Goal: Information Seeking & Learning: Learn about a topic

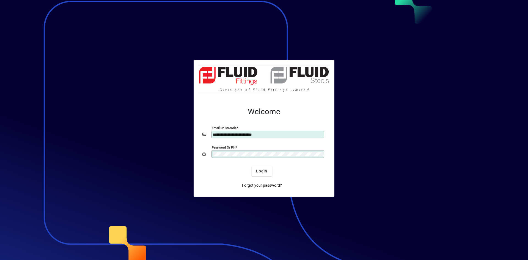
type input "**********"
click at [267, 172] on span "Login" at bounding box center [261, 172] width 11 height 6
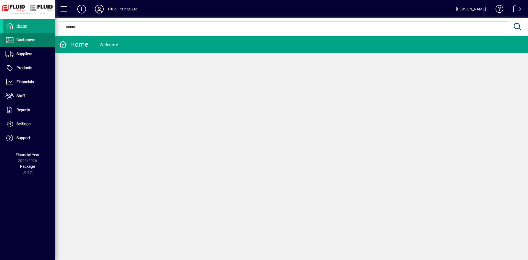
click at [34, 45] on span at bounding box center [29, 40] width 52 height 13
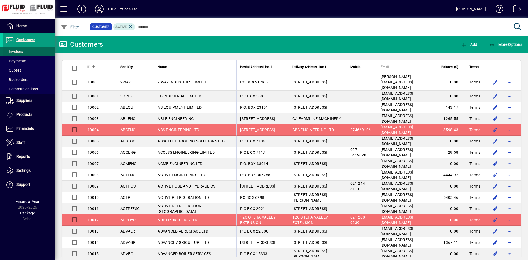
click at [37, 54] on span at bounding box center [29, 51] width 52 height 13
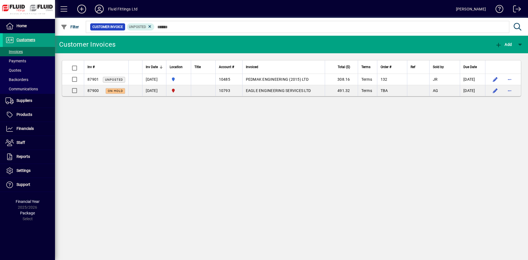
click at [224, 198] on div "Customer Invoices Add Inv # Inv Date Location Title Account # Invoiced Total ($…" at bounding box center [291, 148] width 473 height 225
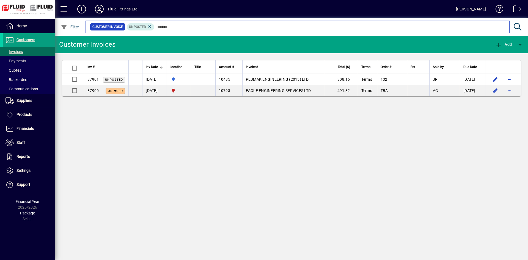
click at [279, 25] on input "text" at bounding box center [330, 27] width 350 height 8
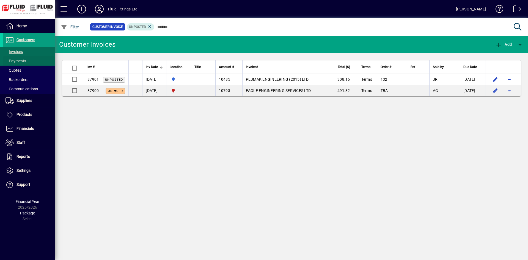
click at [42, 59] on span at bounding box center [29, 60] width 52 height 13
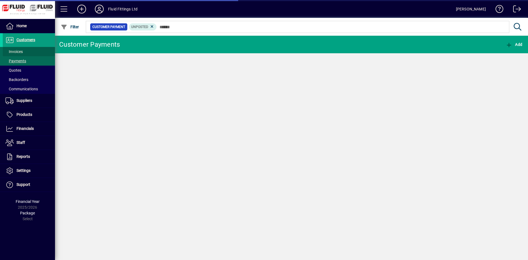
click at [41, 51] on span at bounding box center [29, 51] width 52 height 13
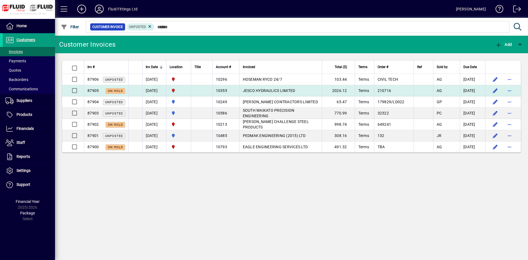
click at [316, 92] on td "JESCO HYDRAULICS LIMITED" at bounding box center [280, 90] width 82 height 11
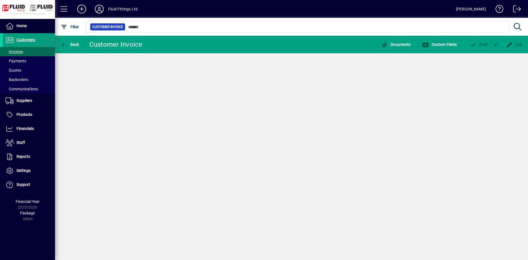
click at [316, 92] on div "Back Customer Invoice Documents Custom Fields P ost Edit" at bounding box center [291, 148] width 473 height 225
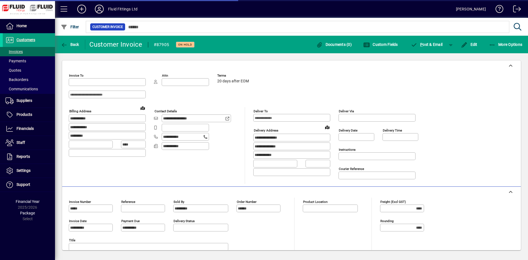
type input "**********"
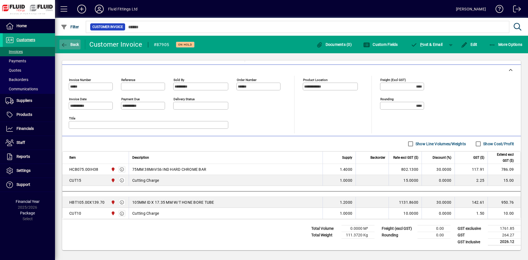
click at [66, 47] on icon "button" at bounding box center [64, 44] width 7 height 5
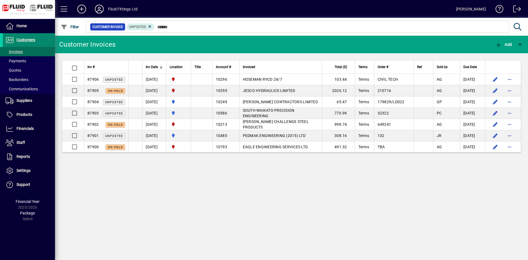
click at [46, 44] on span at bounding box center [29, 40] width 52 height 13
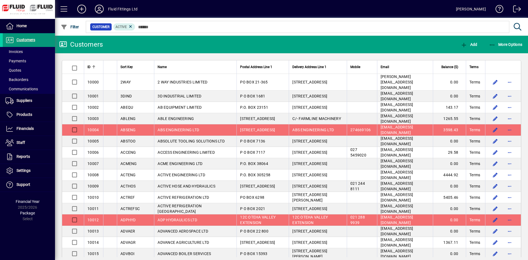
click at [501, 42] on span "button" at bounding box center [505, 44] width 36 height 13
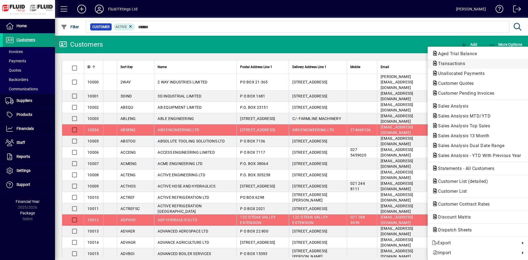
click at [461, 65] on span "Transactions" at bounding box center [450, 63] width 36 height 5
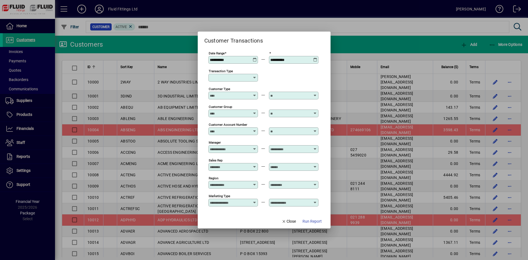
click at [228, 79] on input "Transaction Type" at bounding box center [231, 78] width 43 height 4
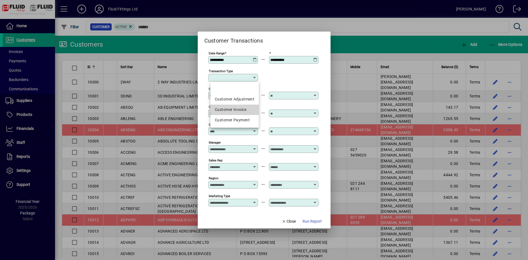
click at [242, 111] on div "Customer Invoice" at bounding box center [235, 110] width 40 height 6
type input "**********"
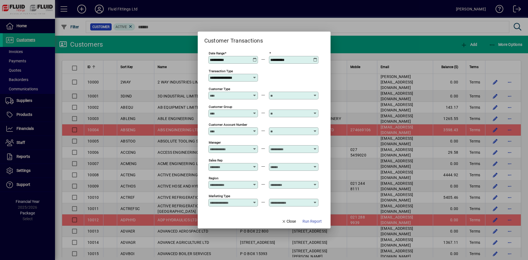
scroll to position [40, 0]
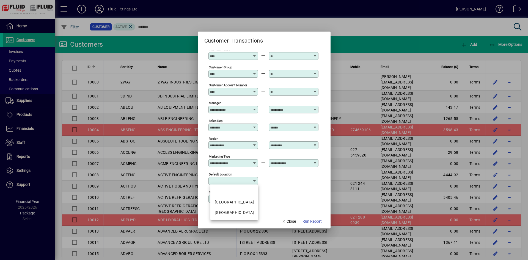
click at [230, 180] on input "Default Location" at bounding box center [231, 181] width 43 height 4
click at [241, 212] on div "CHRISTCHURCH" at bounding box center [234, 213] width 39 height 6
type input "**********"
click at [315, 221] on span "Run Report" at bounding box center [311, 222] width 19 height 6
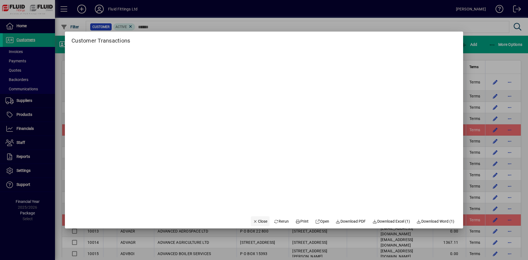
click at [253, 219] on span "Close" at bounding box center [260, 222] width 14 height 6
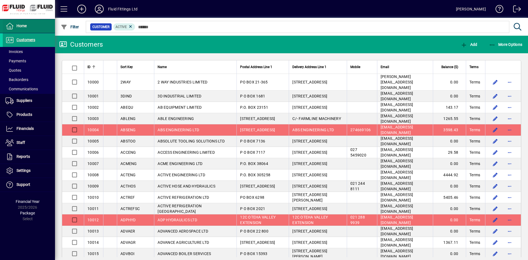
click at [36, 26] on span at bounding box center [29, 26] width 52 height 13
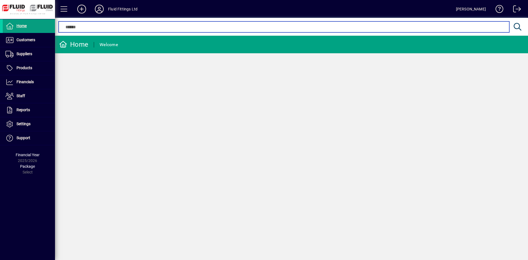
click at [79, 28] on input "text" at bounding box center [284, 27] width 442 height 7
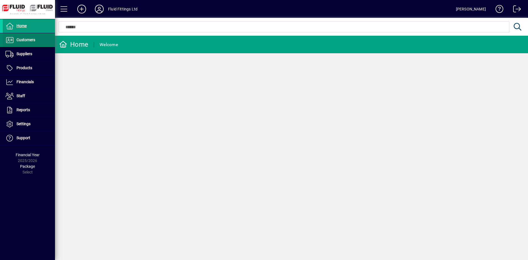
click at [33, 39] on span "Customers" at bounding box center [25, 40] width 19 height 4
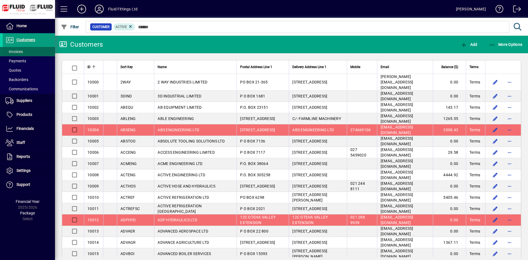
drag, startPoint x: 31, startPoint y: 50, endPoint x: 43, endPoint y: 51, distance: 12.4
click at [32, 50] on span at bounding box center [29, 51] width 52 height 13
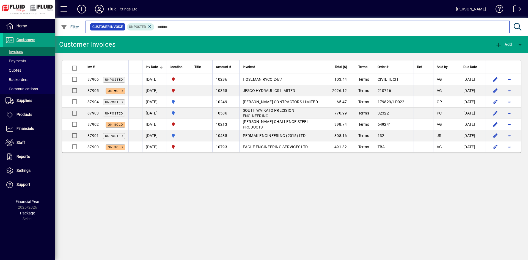
click at [180, 28] on input "text" at bounding box center [330, 27] width 350 height 8
click at [180, 29] on input "text" at bounding box center [330, 27] width 350 height 8
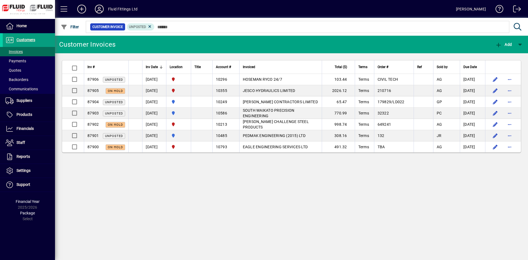
click at [98, 11] on icon at bounding box center [99, 9] width 11 height 9
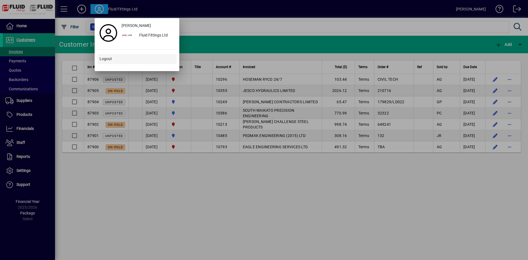
click at [117, 58] on span at bounding box center [136, 59] width 79 height 13
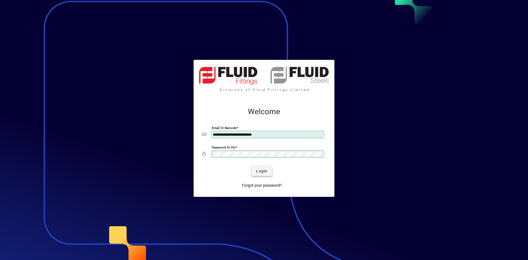
type input "**********"
click at [260, 172] on span "Login" at bounding box center [261, 172] width 11 height 6
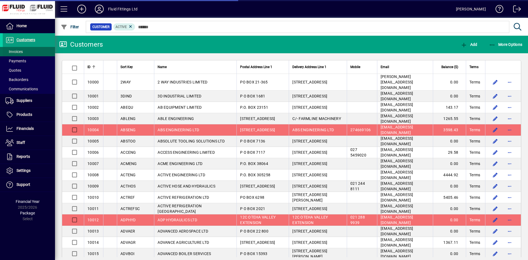
click at [34, 53] on span at bounding box center [29, 51] width 52 height 13
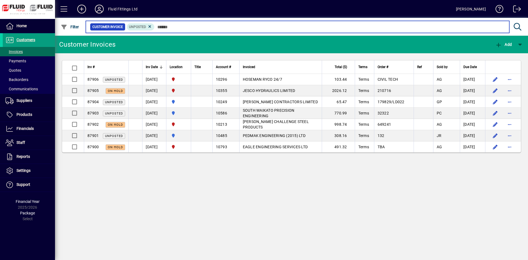
click at [196, 27] on input "text" at bounding box center [330, 27] width 350 height 8
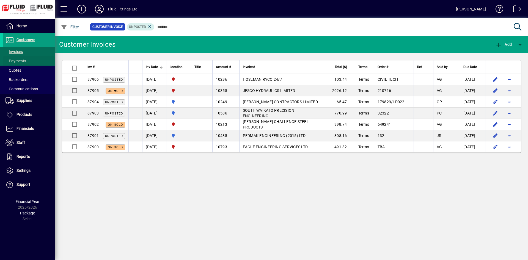
click at [38, 63] on span at bounding box center [29, 60] width 52 height 13
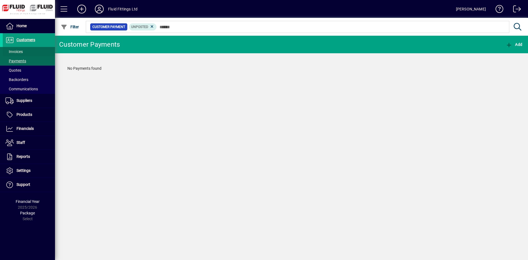
click at [37, 52] on span at bounding box center [29, 51] width 52 height 13
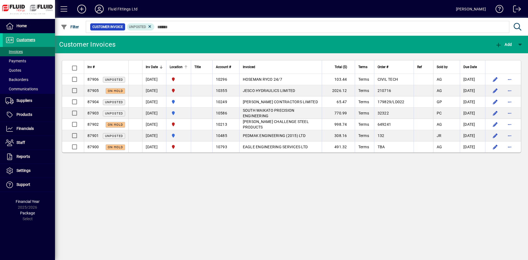
click at [188, 67] on div "Location" at bounding box center [179, 67] width 18 height 6
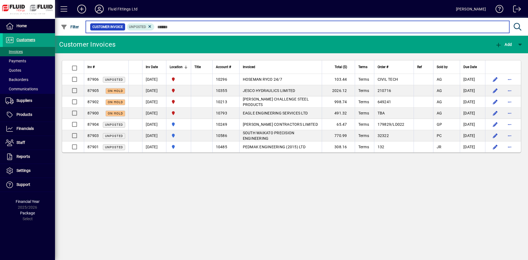
click at [212, 28] on input "text" at bounding box center [330, 27] width 350 height 8
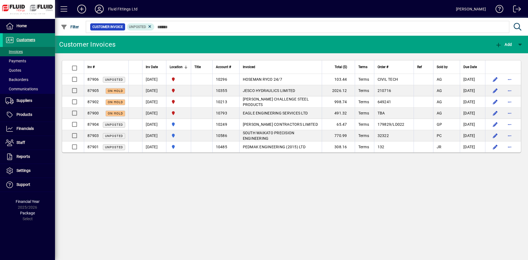
click at [49, 40] on span at bounding box center [29, 40] width 52 height 13
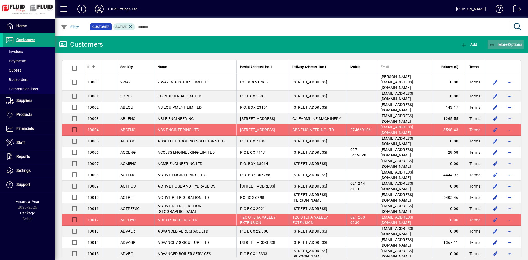
click at [494, 45] on span "More Options" at bounding box center [506, 44] width 34 height 4
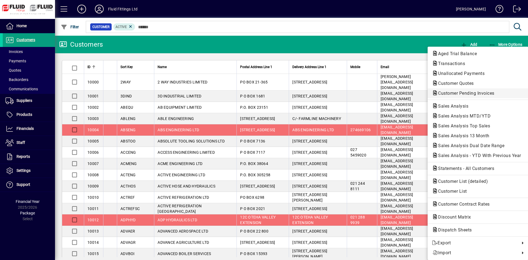
click at [486, 92] on span "Customer Pending Invoices" at bounding box center [464, 93] width 65 height 5
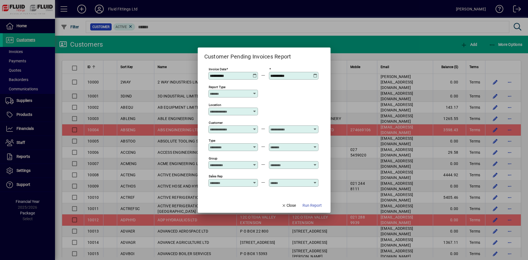
click at [233, 112] on input "Location" at bounding box center [231, 111] width 43 height 4
click at [237, 144] on div "CHRISTCHURCH" at bounding box center [234, 144] width 39 height 6
type input "**********"
click at [303, 206] on span "Run Report" at bounding box center [311, 206] width 19 height 6
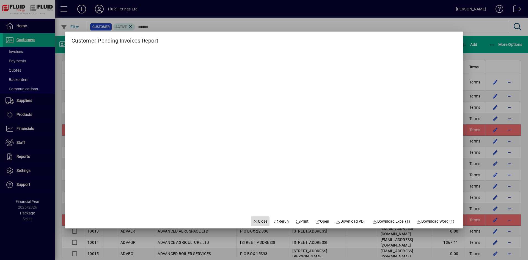
click at [253, 221] on icon "button" at bounding box center [255, 222] width 5 height 4
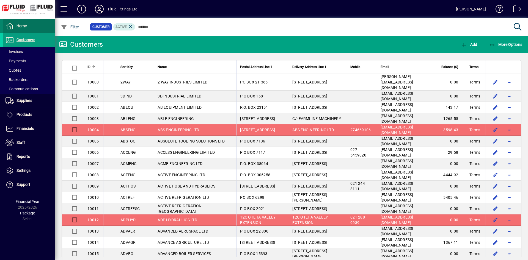
click at [32, 27] on span at bounding box center [29, 26] width 52 height 13
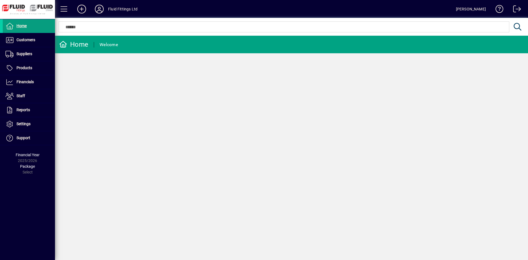
click at [262, 196] on div "Home Welcome" at bounding box center [291, 148] width 473 height 225
click at [41, 34] on span at bounding box center [29, 40] width 52 height 13
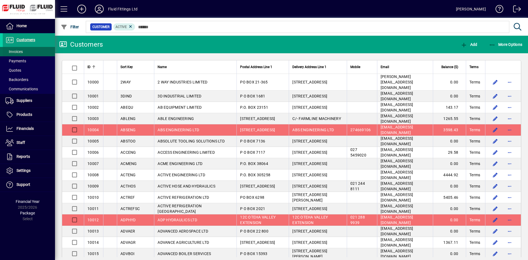
click at [37, 53] on span at bounding box center [29, 51] width 52 height 13
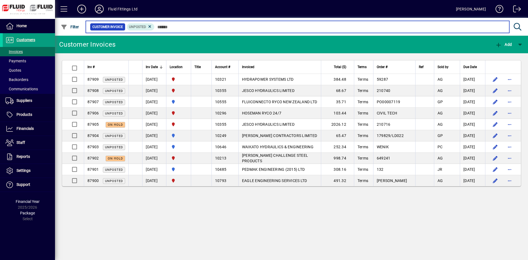
click at [255, 25] on input "text" at bounding box center [330, 27] width 350 height 8
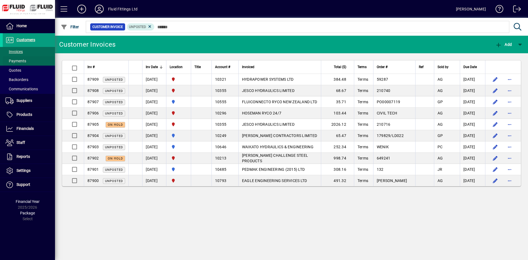
click at [27, 57] on span at bounding box center [29, 60] width 52 height 13
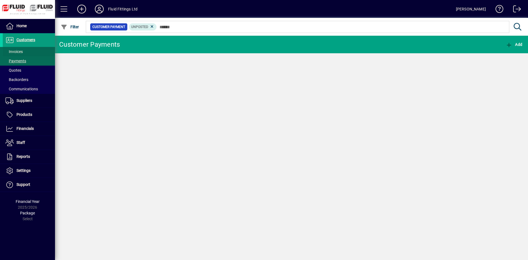
click at [31, 51] on span at bounding box center [29, 51] width 52 height 13
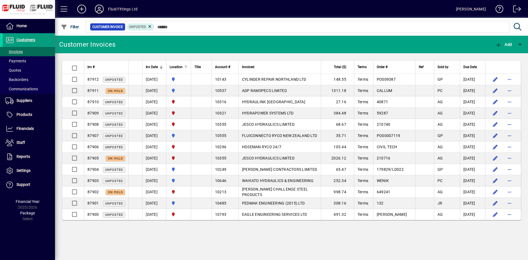
click at [188, 67] on div at bounding box center [185, 66] width 3 height 3
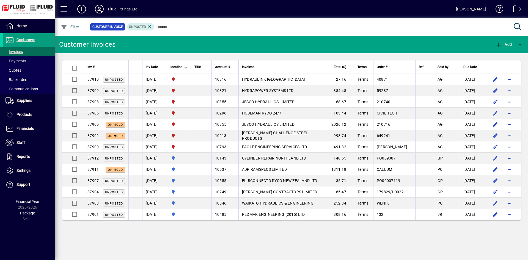
click at [404, 23] on div at bounding box center [321, 21] width 473 height 6
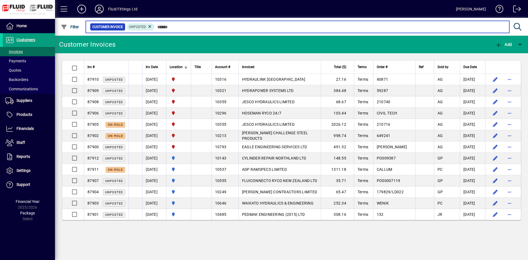
click at [403, 26] on input "text" at bounding box center [330, 27] width 350 height 8
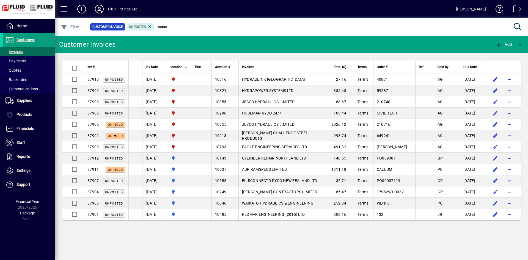
click at [240, 23] on div at bounding box center [321, 21] width 473 height 6
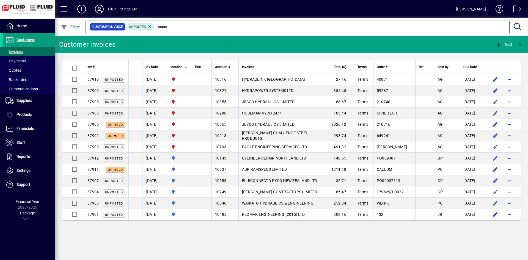
click at [275, 27] on input "text" at bounding box center [330, 27] width 350 height 8
click at [278, 27] on input "text" at bounding box center [330, 27] width 350 height 8
click at [282, 27] on input "text" at bounding box center [330, 27] width 350 height 8
click at [206, 27] on input "text" at bounding box center [330, 27] width 350 height 8
click at [207, 25] on input "text" at bounding box center [330, 27] width 350 height 8
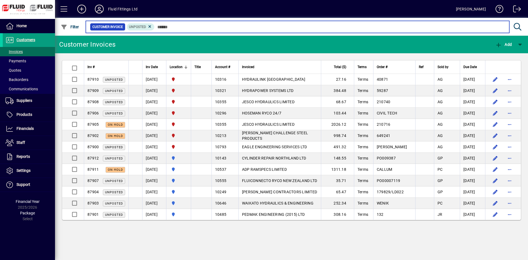
click at [209, 26] on input "text" at bounding box center [330, 27] width 350 height 8
click at [203, 26] on input "text" at bounding box center [330, 27] width 350 height 8
click at [206, 27] on input "text" at bounding box center [330, 27] width 350 height 8
click at [205, 27] on input "text" at bounding box center [330, 27] width 350 height 8
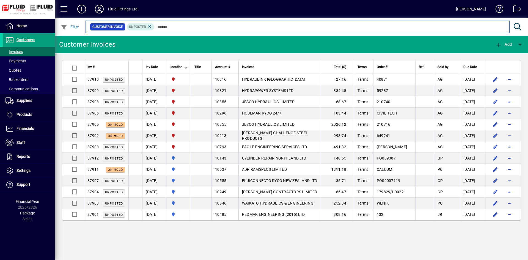
click at [220, 27] on input "text" at bounding box center [330, 27] width 350 height 8
click at [314, 29] on input "text" at bounding box center [330, 27] width 350 height 8
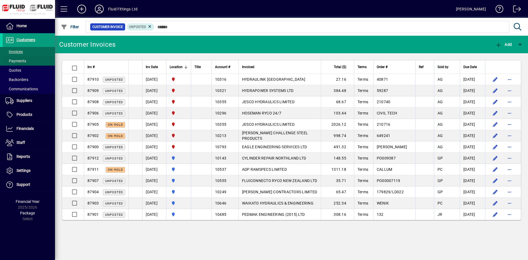
click at [33, 60] on span at bounding box center [29, 60] width 52 height 13
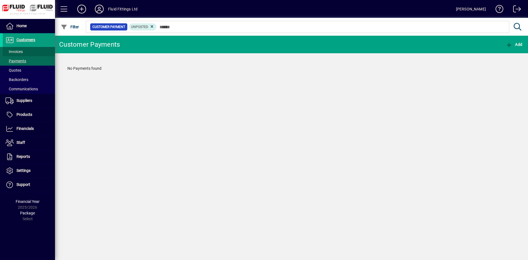
click at [35, 49] on span at bounding box center [29, 51] width 52 height 13
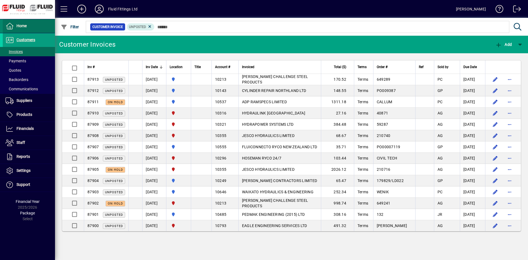
click at [33, 23] on span at bounding box center [29, 26] width 52 height 13
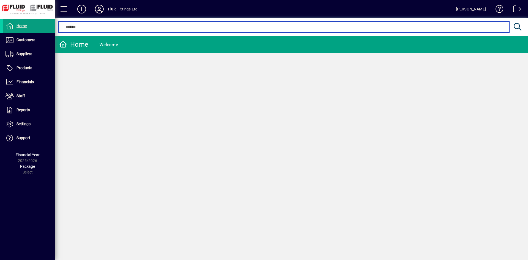
click at [151, 26] on input "text" at bounding box center [284, 27] width 442 height 7
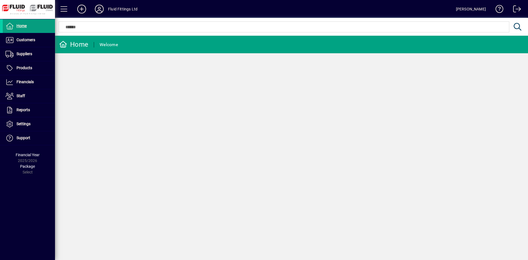
click at [268, 31] on mat-chip-set at bounding box center [284, 27] width 450 height 10
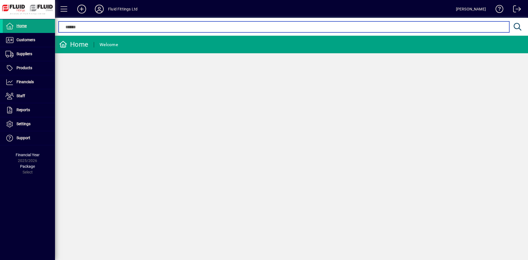
click at [273, 26] on input "text" at bounding box center [284, 27] width 442 height 7
